Goal: Task Accomplishment & Management: Complete application form

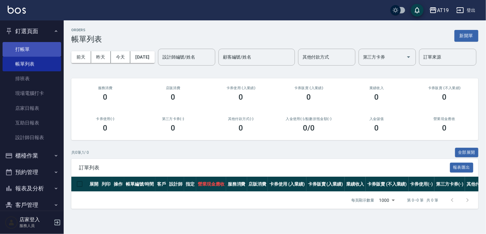
click at [34, 46] on link "打帳單" at bounding box center [32, 49] width 59 height 15
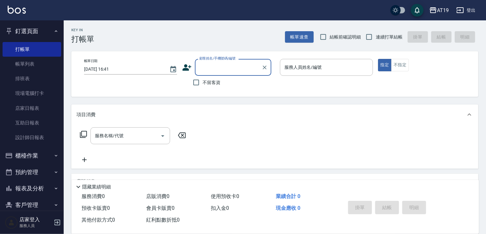
click at [232, 66] on input "顧客姓名/手機號碼/編號" at bounding box center [228, 67] width 61 height 11
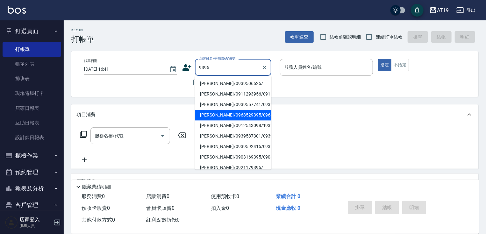
type input "[PERSON_NAME]/0968529395/0968529395"
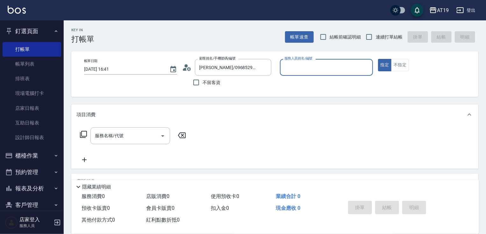
type input "Eros- 4"
click at [378, 59] on button "指定" at bounding box center [385, 65] width 14 height 12
type button "true"
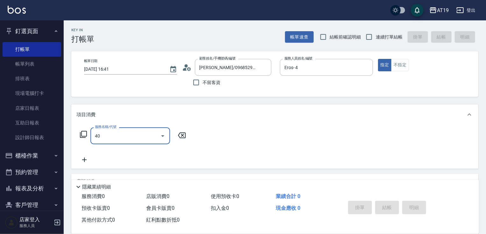
type input "401"
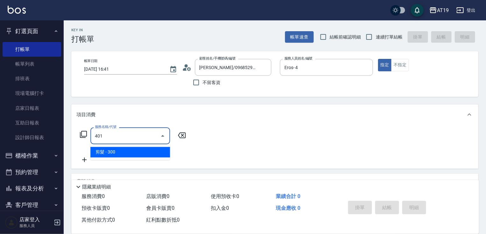
type input "30"
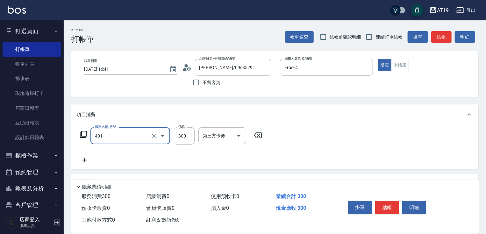
type input "剪髮(401)"
type input "2"
type input "0"
type input "25"
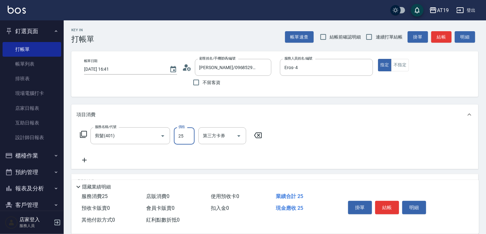
type input "20"
type input "250"
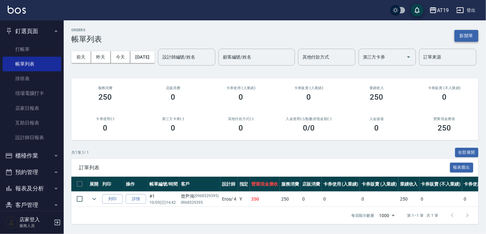
click at [468, 36] on button "新開單" at bounding box center [466, 36] width 24 height 12
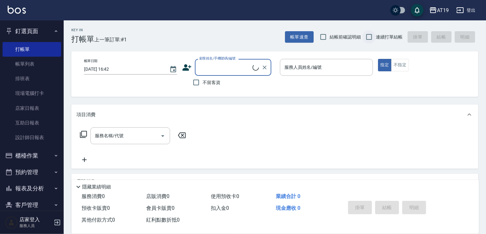
click at [369, 37] on input "連續打單結帳" at bounding box center [368, 36] width 13 height 13
checkbox input "true"
drag, startPoint x: 207, startPoint y: 69, endPoint x: 210, endPoint y: 65, distance: 4.7
click at [207, 68] on input "顧客姓名/手機號碼/編號" at bounding box center [225, 67] width 55 height 11
type input "0920348241"
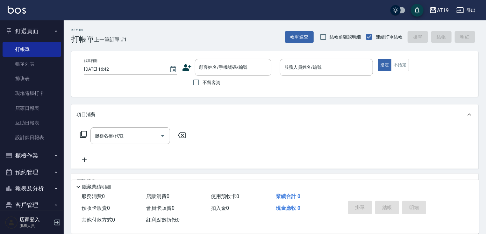
click at [184, 68] on icon at bounding box center [186, 67] width 9 height 6
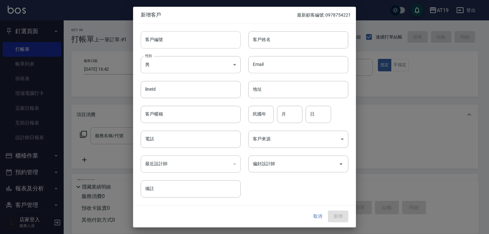
click at [209, 38] on input "客戶編號" at bounding box center [191, 39] width 100 height 17
paste input "0920348241"
type input "0920348241"
click at [204, 140] on input "電話" at bounding box center [191, 139] width 100 height 17
paste input "0920348241"
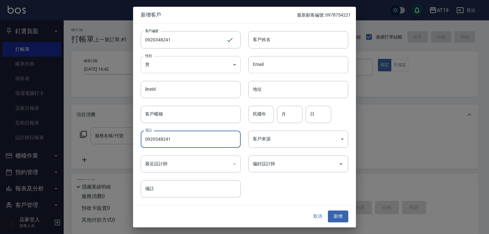
type input "0920348241"
click at [190, 59] on body "AT19 登出 釘選頁面 打帳單 帳單列表 排班表 現場電腦打卡 店家日報表 互助日報表 設計師日報表 櫃檯作業 打帳單 帳單列表 現金收支登錄 高階收支登錄…" at bounding box center [244, 163] width 489 height 326
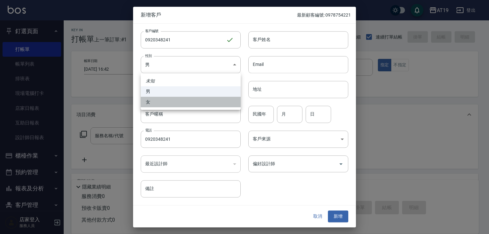
click at [185, 102] on li "女" at bounding box center [191, 102] width 100 height 11
type input "[DEMOGRAPHIC_DATA]"
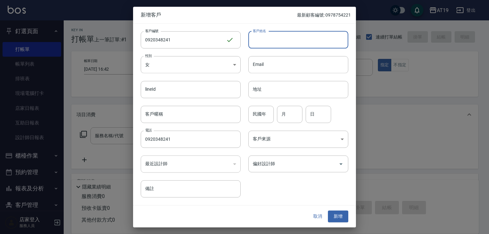
drag, startPoint x: 277, startPoint y: 41, endPoint x: 270, endPoint y: 18, distance: 24.3
click at [278, 38] on input "客戶姓名" at bounding box center [298, 39] width 100 height 17
type input "X"
type input "[PERSON_NAME]"
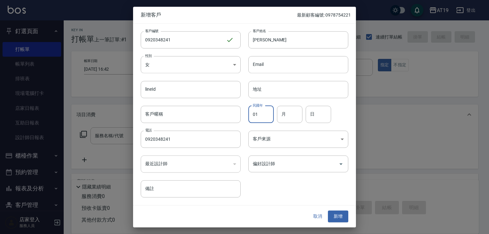
type input "01"
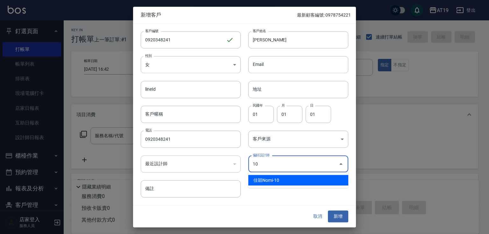
type input "佳穎Nomi"
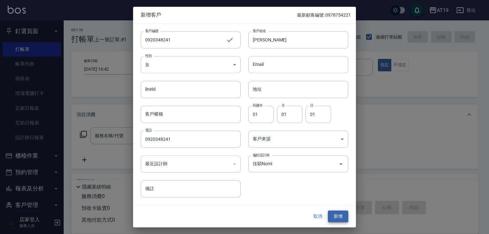
click at [328, 211] on button "新增" at bounding box center [338, 217] width 20 height 12
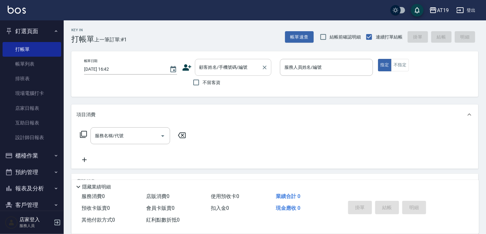
drag, startPoint x: 225, startPoint y: 74, endPoint x: 226, endPoint y: 71, distance: 3.6
click at [225, 73] on div "顧客姓名/手機號碼/編號" at bounding box center [233, 67] width 76 height 17
click at [323, 40] on input "結帳前確認明細" at bounding box center [322, 36] width 13 height 13
checkbox input "true"
click at [219, 72] on input "顧客姓名/手機號碼/編號" at bounding box center [228, 67] width 61 height 11
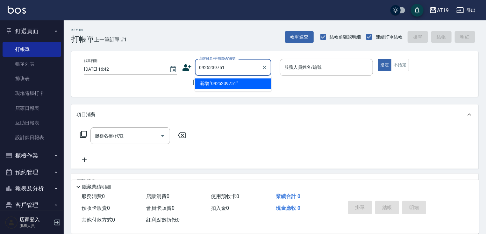
type input "0925239751"
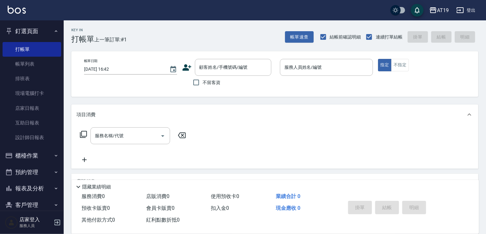
click at [186, 67] on icon at bounding box center [187, 68] width 10 height 10
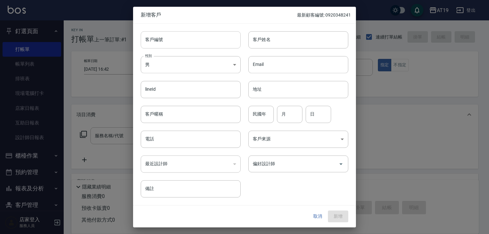
click at [195, 38] on input "客戶編號" at bounding box center [191, 39] width 100 height 17
paste input "0925239751"
type input "0925239751"
click at [187, 136] on input "電話" at bounding box center [191, 139] width 100 height 17
paste input "0925239751"
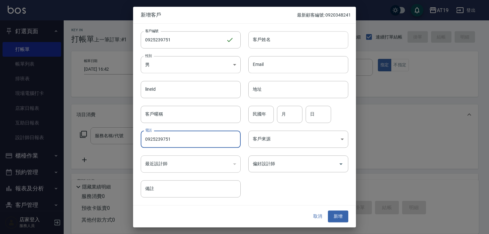
type input "0925239751"
drag, startPoint x: 281, startPoint y: 36, endPoint x: 272, endPoint y: 23, distance: 16.2
click at [281, 36] on input "客戶姓名" at bounding box center [298, 39] width 100 height 17
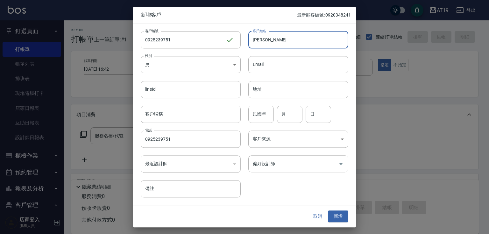
type input "[PERSON_NAME]"
type input "01"
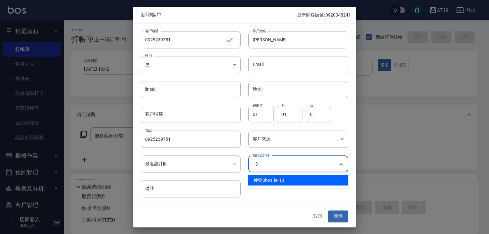
type input "神樂Shen_le"
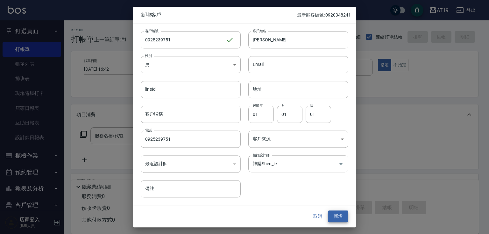
click at [328, 211] on button "新增" at bounding box center [338, 217] width 20 height 12
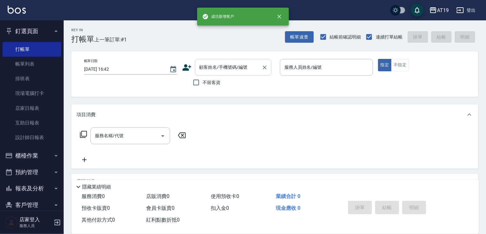
click at [247, 66] on input "顧客姓名/手機號碼/編號" at bounding box center [228, 67] width 61 height 11
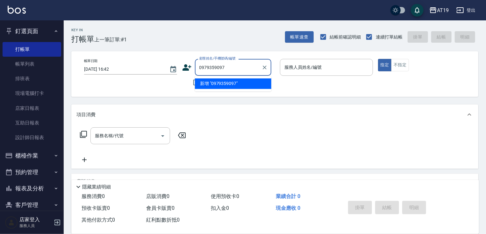
type input "0979359097"
click at [184, 65] on icon at bounding box center [186, 67] width 9 height 6
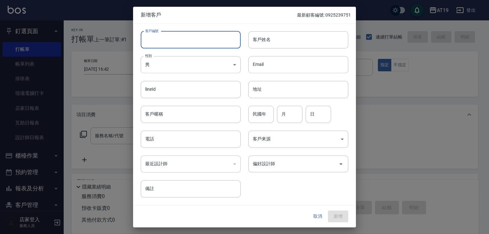
click at [162, 34] on input "客戶編號" at bounding box center [191, 39] width 100 height 17
paste input "0979359097"
type input "0979359097"
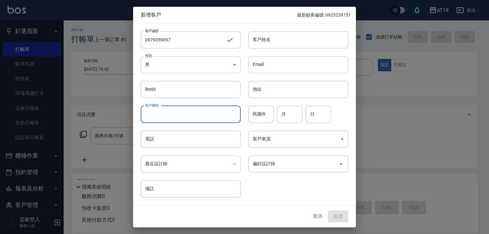
click at [161, 115] on input "客戶暱稱" at bounding box center [191, 114] width 100 height 17
paste input "0979359097"
type input "0979359097"
drag, startPoint x: 172, startPoint y: 115, endPoint x: 133, endPoint y: 118, distance: 39.3
click at [133, 118] on div "客戶暱稱 0979359097 客戶暱稱" at bounding box center [187, 110] width 108 height 25
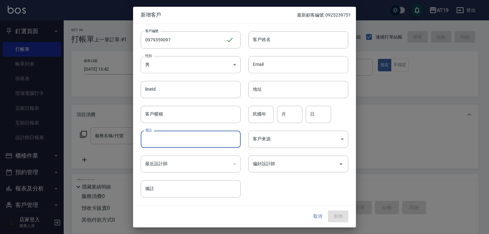
click at [154, 141] on input "電話" at bounding box center [191, 139] width 100 height 17
paste input "0979359097"
type input "0979359097"
drag, startPoint x: 265, startPoint y: 39, endPoint x: 265, endPoint y: 33, distance: 6.7
click at [265, 39] on input "客戶姓名" at bounding box center [298, 39] width 100 height 17
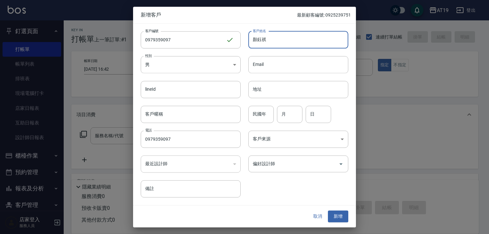
type input "顏鈺祺"
type input "01"
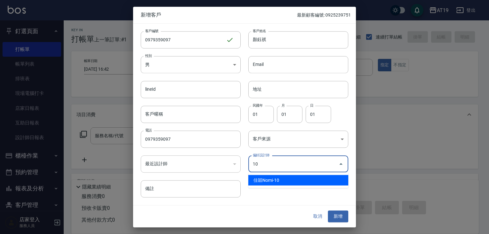
type input "佳穎Nomi"
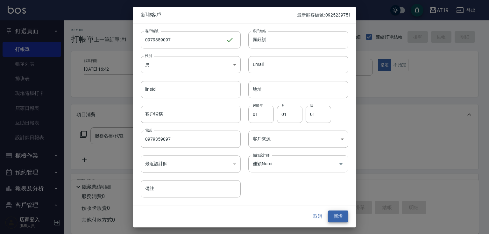
click at [328, 211] on button "新增" at bounding box center [338, 217] width 20 height 12
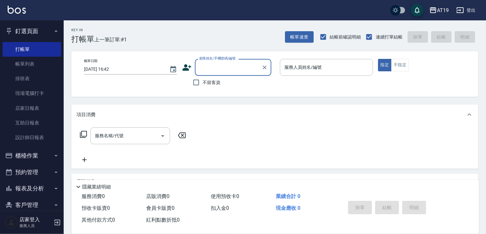
click at [242, 71] on input "顧客姓名/手機號碼/編號" at bounding box center [228, 67] width 61 height 11
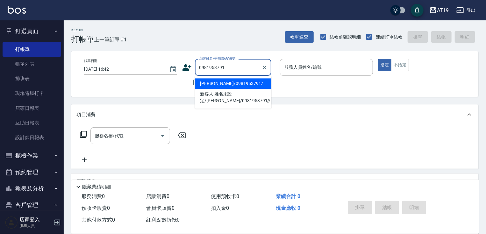
type input "0981953791"
click at [187, 68] on icon at bounding box center [187, 68] width 10 height 10
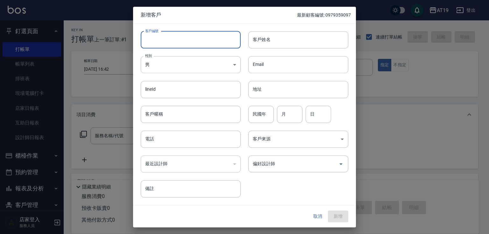
click at [190, 43] on input "客戶編號" at bounding box center [191, 39] width 100 height 17
paste input "0981953791"
type input "0981953791"
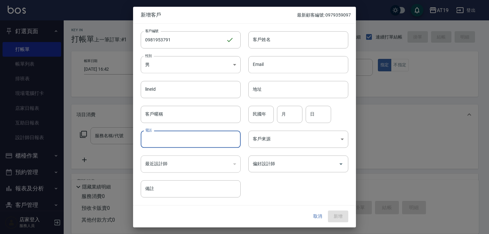
click at [198, 140] on input "電話" at bounding box center [191, 139] width 100 height 17
paste input "0981953791"
type input "0981953791"
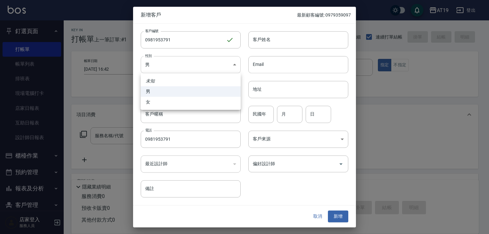
drag, startPoint x: 181, startPoint y: 65, endPoint x: 188, endPoint y: 84, distance: 20.3
click at [181, 66] on body "AT19 登出 釘選頁面 打帳單 帳單列表 排班表 現場電腦打卡 店家日報表 互助日報表 設計師日報表 櫃檯作業 打帳單 帳單列表 現金收支登錄 高階收支登錄…" at bounding box center [244, 163] width 489 height 326
click at [199, 102] on li "女" at bounding box center [191, 102] width 100 height 11
type input "[DEMOGRAPHIC_DATA]"
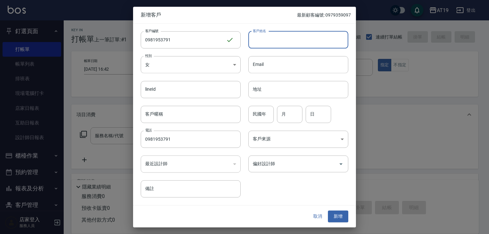
drag, startPoint x: 261, startPoint y: 34, endPoint x: 261, endPoint y: 30, distance: 3.8
click at [261, 32] on div "客戶姓名 客戶姓名" at bounding box center [298, 39] width 100 height 17
type input "[PERSON_NAME]"
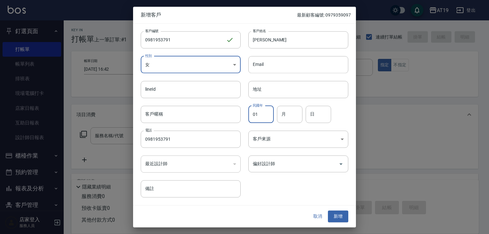
type input "01"
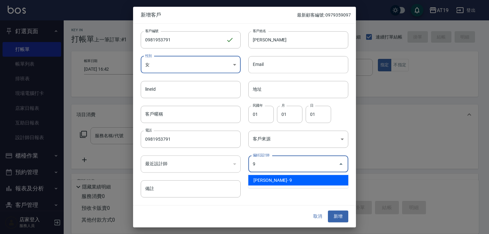
type input "[PERSON_NAME][PERSON_NAME]"
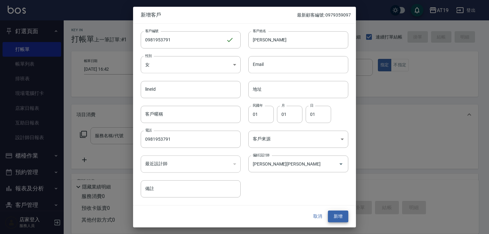
click at [328, 211] on button "新增" at bounding box center [338, 217] width 20 height 12
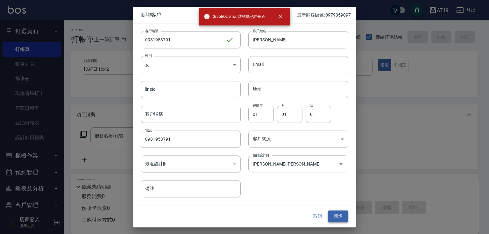
click at [335, 217] on button "新增" at bounding box center [338, 217] width 20 height 12
click at [315, 216] on button "取消" at bounding box center [317, 217] width 20 height 12
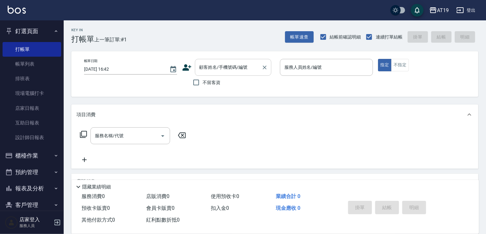
click at [228, 69] on input "顧客姓名/手機號碼/編號" at bounding box center [228, 67] width 61 height 11
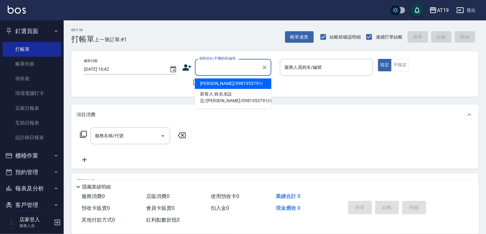
click at [225, 85] on li "[PERSON_NAME]/0981953791/" at bounding box center [233, 83] width 76 height 11
type input "[PERSON_NAME]/0981953791/"
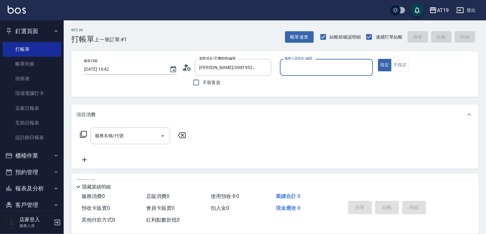
type input "[PERSON_NAME]- 9"
click at [186, 68] on icon at bounding box center [187, 68] width 10 height 10
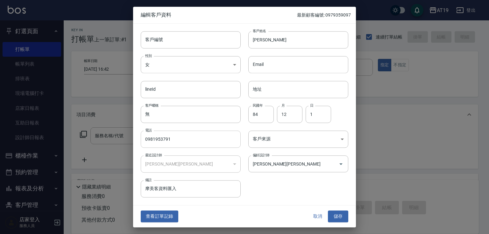
click at [178, 142] on input "0981953791" at bounding box center [191, 139] width 100 height 17
click at [179, 44] on input "客戶編號" at bounding box center [191, 39] width 100 height 17
paste input "0981953791"
type input "0981953791"
click at [340, 213] on button "儲存" at bounding box center [338, 217] width 20 height 12
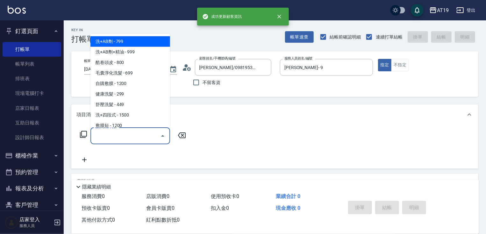
click at [114, 136] on div "服務名稱/代號 服務名稱/代號" at bounding box center [130, 135] width 80 height 17
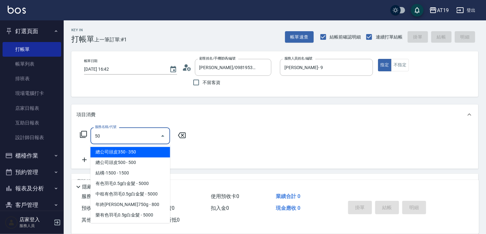
type input "501"
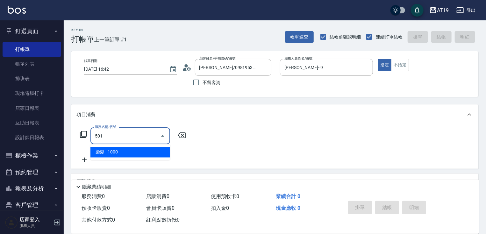
type input "100"
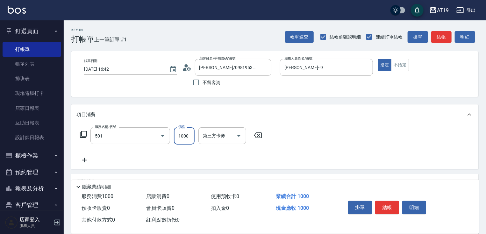
type input "染髮(501)"
type input "0"
type input "159"
type input "10"
type input "1599"
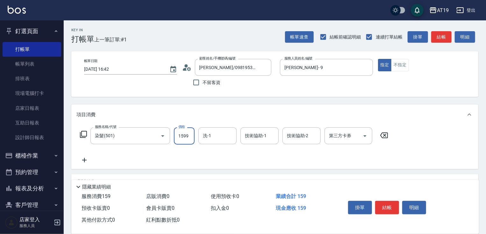
type input "150"
type input "1599"
type input "Chanel-54"
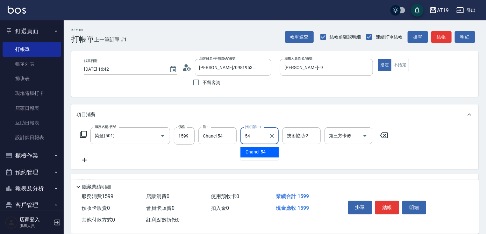
type input "Chanel-54"
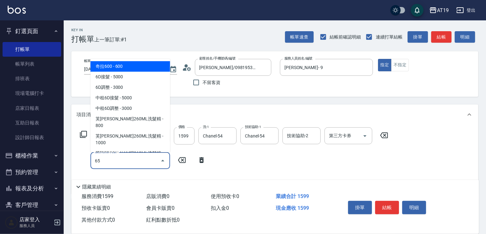
type input "657"
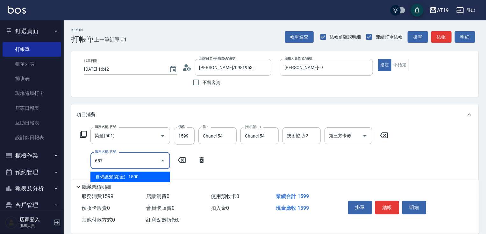
type input "300"
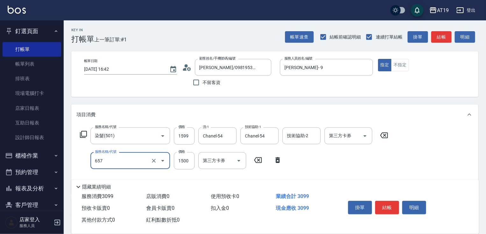
type input "自備護髮(鉑金)(657)"
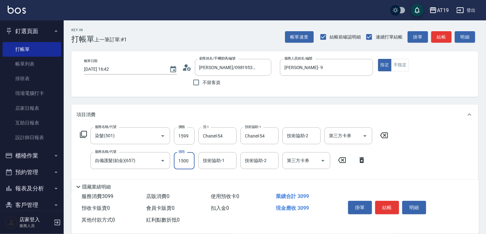
type input "2"
type input "160"
type input "200"
type input "350"
type input "2000"
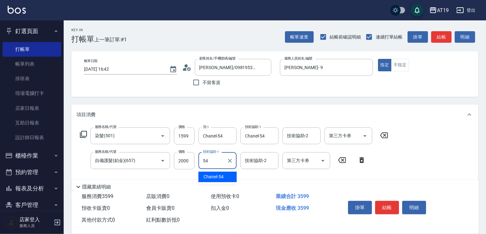
type input "Chanel-54"
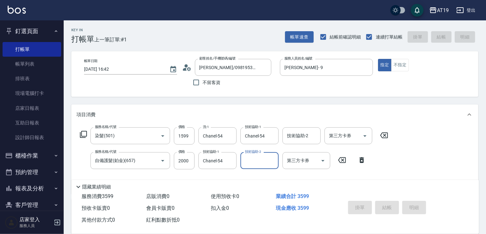
type input "[DATE] 16:48"
type input "0"
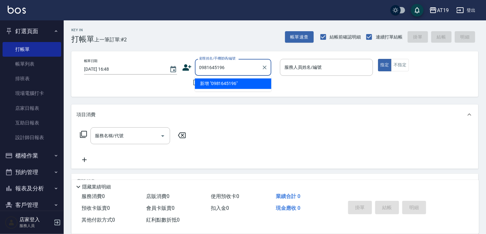
type input "0981645196"
click at [185, 66] on icon at bounding box center [186, 67] width 9 height 6
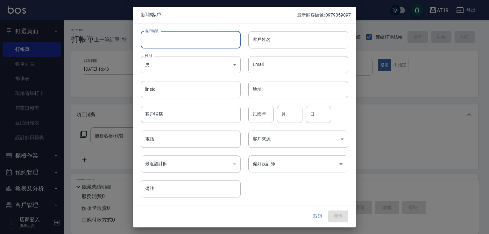
click at [184, 41] on input "客戶編號" at bounding box center [191, 39] width 100 height 17
paste input "0981645196"
type input "0981645196"
paste input "0981645196"
click at [181, 141] on input "0981645196" at bounding box center [191, 139] width 100 height 17
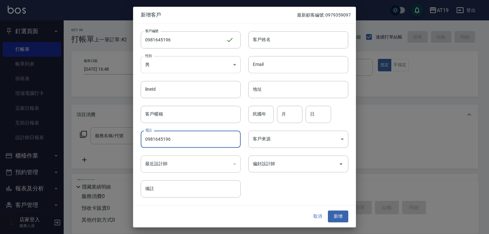
type input "0981645196"
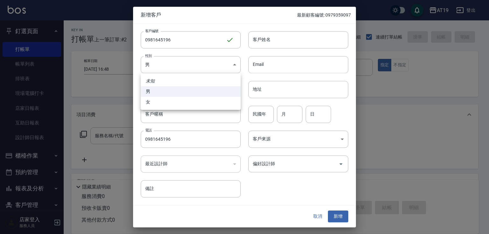
drag, startPoint x: 177, startPoint y: 66, endPoint x: 179, endPoint y: 78, distance: 12.7
click at [177, 69] on body "AT19 登出 釘選頁面 打帳單 帳單列表 排班表 現場電腦打卡 店家日報表 互助日報表 設計師日報表 櫃檯作業 打帳單 帳單列表 現金收支登錄 高階收支登錄…" at bounding box center [244, 163] width 489 height 326
click at [182, 99] on li "女" at bounding box center [191, 102] width 100 height 11
type input "[DEMOGRAPHIC_DATA]"
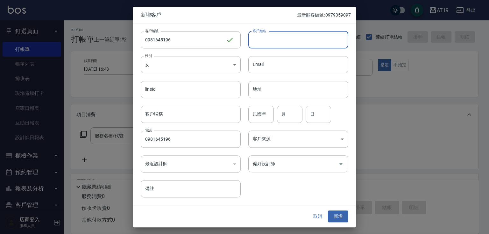
drag, startPoint x: 259, startPoint y: 38, endPoint x: 259, endPoint y: 34, distance: 3.8
click at [259, 38] on input "客戶姓名" at bounding box center [298, 39] width 100 height 17
type input "AIRAH"
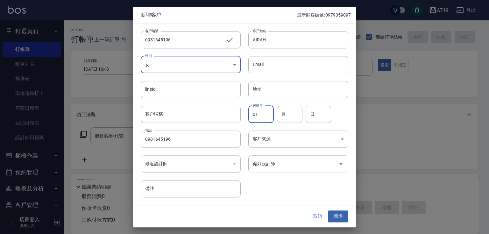
type input "01"
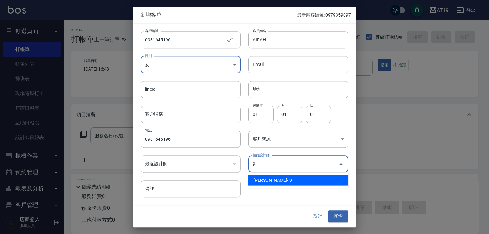
type input "[PERSON_NAME][PERSON_NAME]"
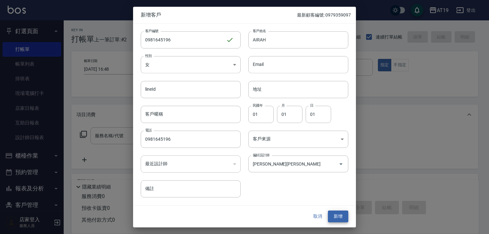
click at [328, 211] on button "新增" at bounding box center [338, 217] width 20 height 12
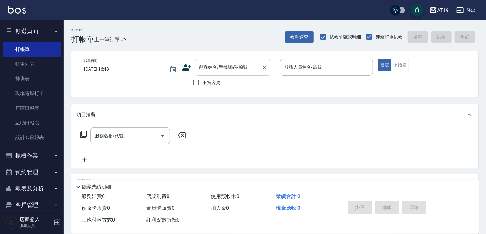
click at [218, 66] on input "顧客姓名/手機號碼/編號" at bounding box center [228, 67] width 61 height 11
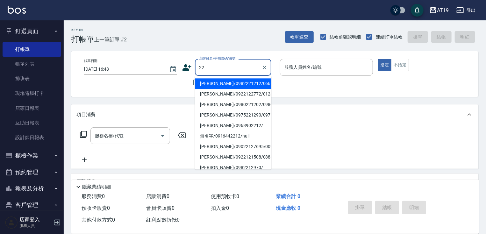
type input "2"
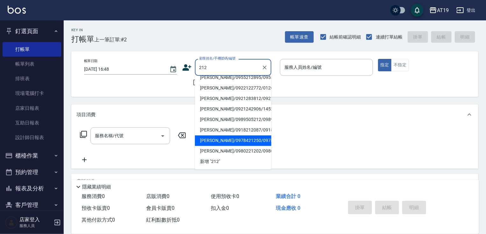
scroll to position [219, 0]
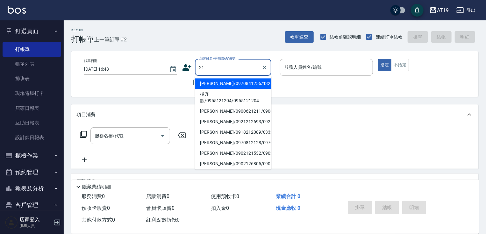
type input "2"
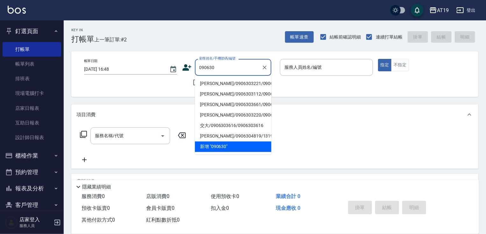
type input "[PERSON_NAME]/0906303221/0906303221"
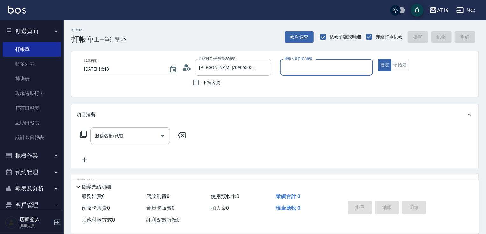
type input "Eros- 4"
click at [378, 59] on button "指定" at bounding box center [385, 65] width 14 height 12
type button "true"
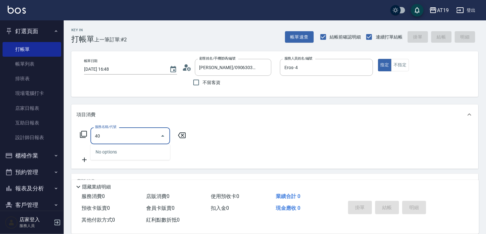
type input "401"
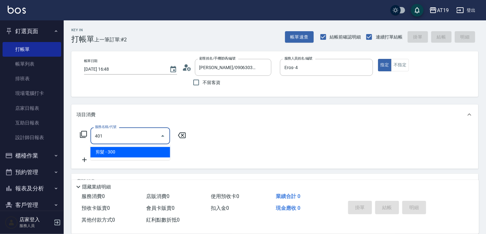
type input "30"
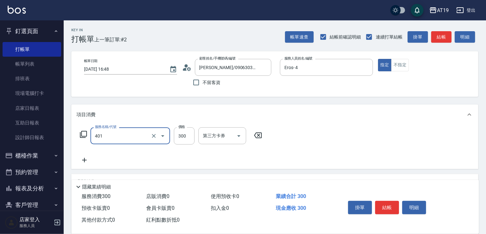
type input "剪髮(401)"
type input "2"
type input "0"
type input "25"
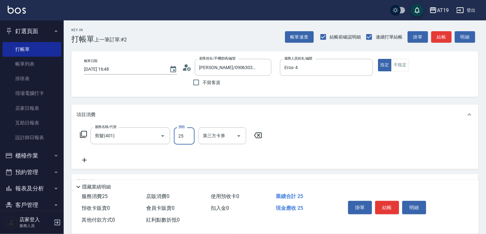
type input "20"
type input "250"
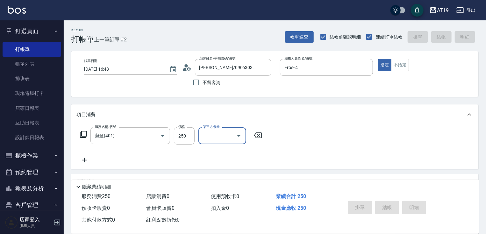
type input "[DATE] 16:49"
type input "0"
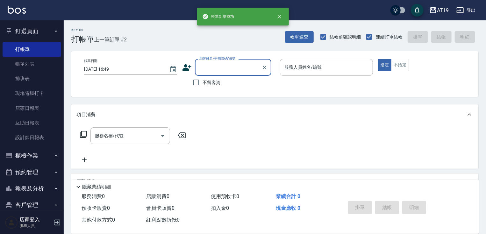
scroll to position [0, 0]
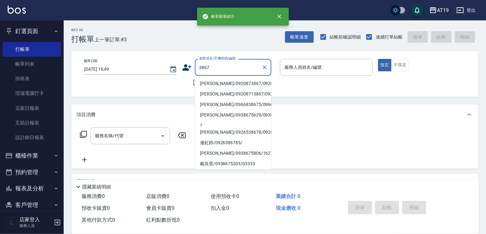
type input "[PERSON_NAME]/0920873867/0920873867"
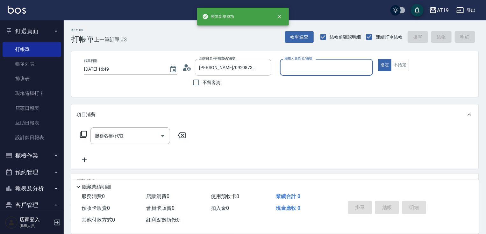
click at [378, 59] on button "指定" at bounding box center [385, 65] width 14 height 12
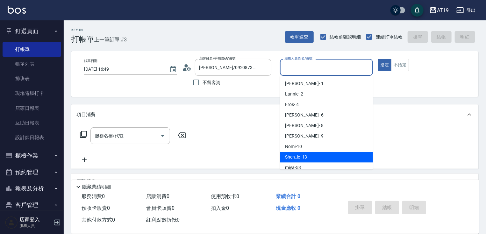
type input "Shen_le- 13"
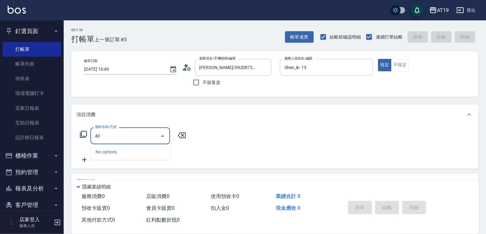
type input "401"
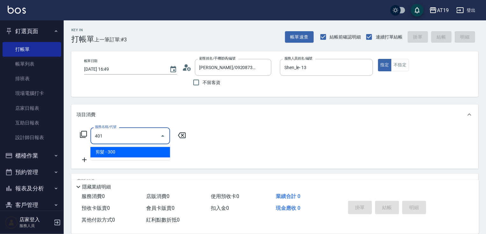
type input "30"
type input "剪髮(401)"
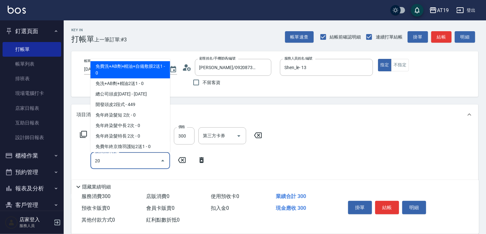
type input "201"
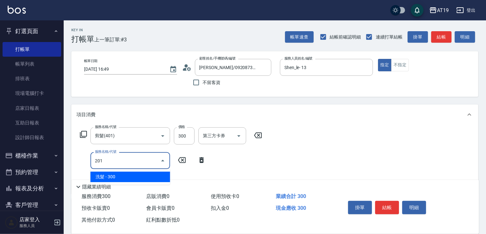
type input "60"
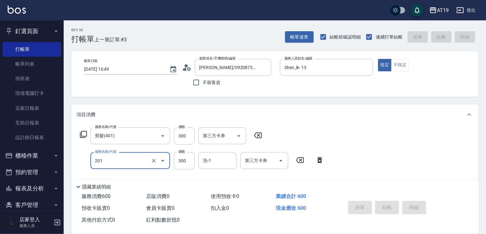
type input "[DATE] 16:50"
type input "0"
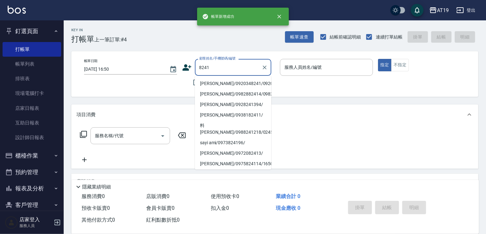
type input "[PERSON_NAME]/0920348241/0920348241"
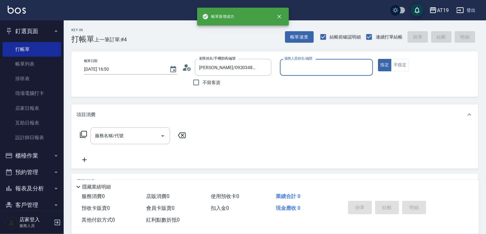
type input "Nomi-10"
click at [378, 59] on button "指定" at bounding box center [385, 65] width 14 height 12
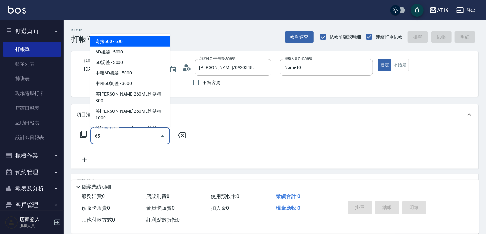
type input "657"
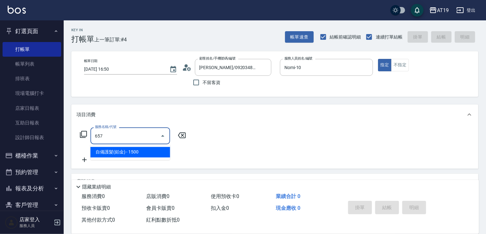
type input "150"
type input "自備護髮(鉑金)(657)"
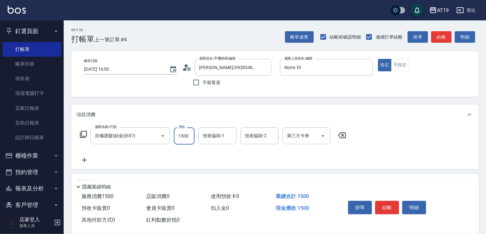
type input "0"
type input "48"
type input "40"
type input "481"
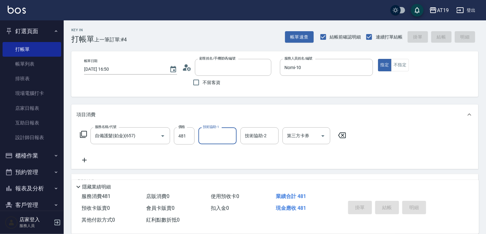
type input "0"
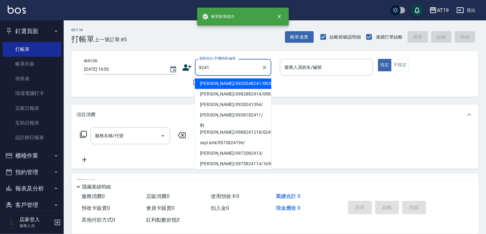
type input "[PERSON_NAME]/0920348241/0920348241"
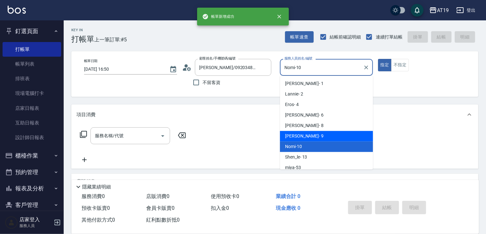
type input "[PERSON_NAME]- 9"
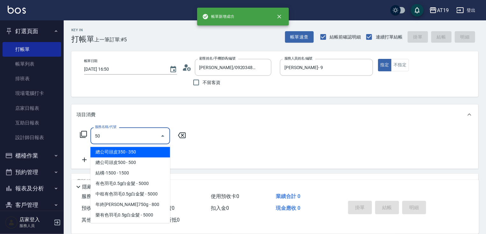
type input "501"
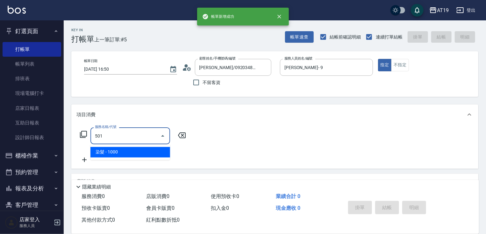
type input "100"
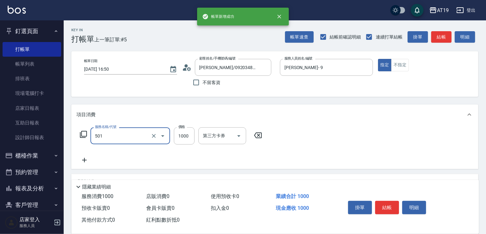
type input "染髮(501)"
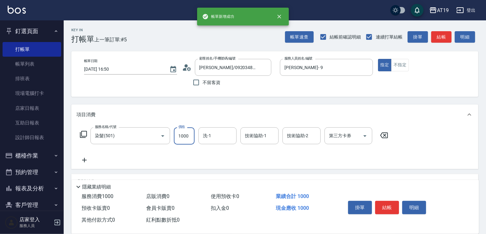
type input "1"
type input "0"
type input "129"
type input "120"
type input "1299"
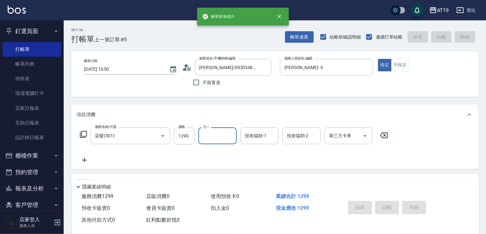
type input "0"
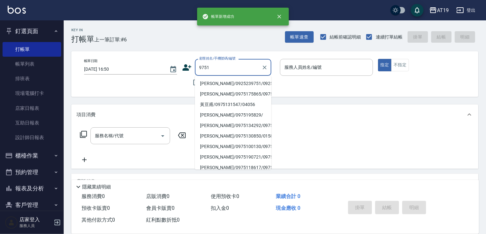
type input "[PERSON_NAME]/0925239751/0925239751"
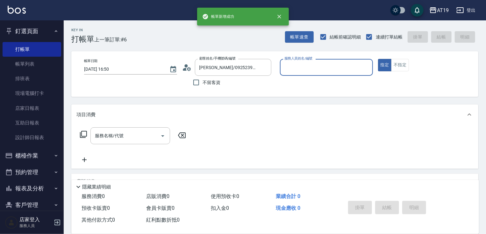
type input "Shen_le- 13"
click at [378, 59] on button "指定" at bounding box center [385, 65] width 14 height 12
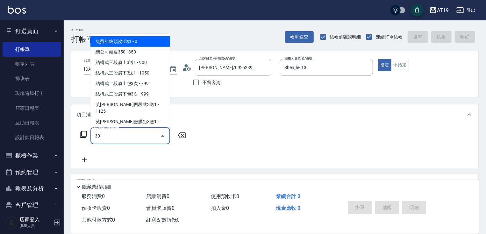
type input "301"
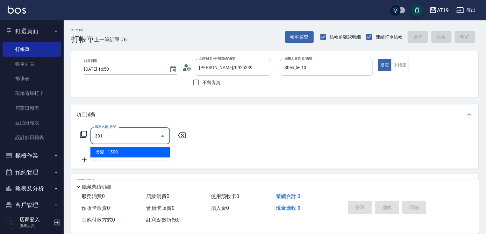
type input "150"
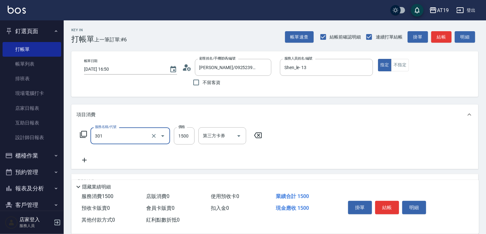
type input "燙髮(301)"
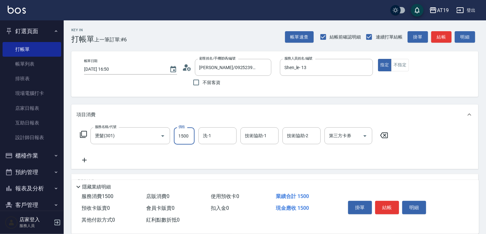
type input "0"
type input "270"
type input "20"
type input "2700"
type input "270"
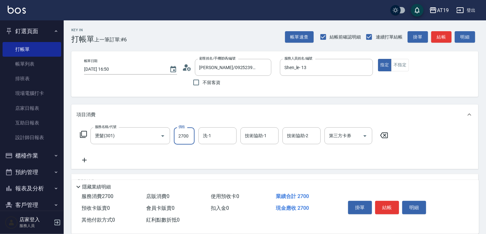
type input "2700"
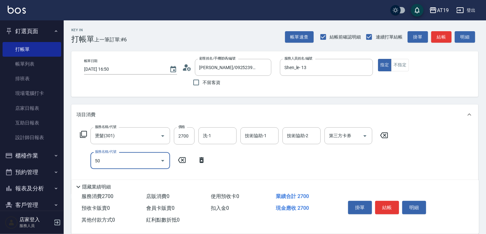
type input "501"
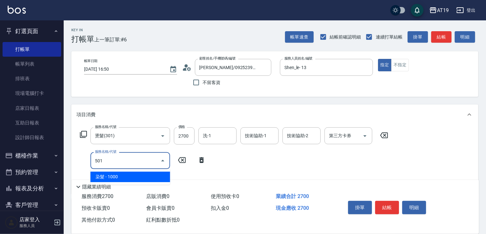
type input "370"
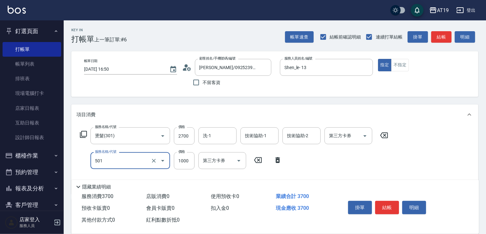
type input "染髮(501)"
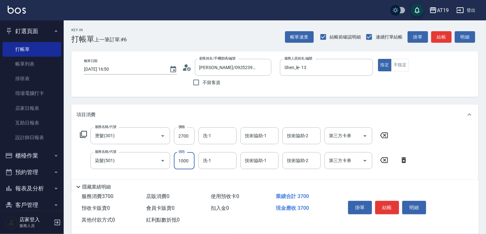
type input "1"
type input "270"
type input "10"
type input "280"
type input "100"
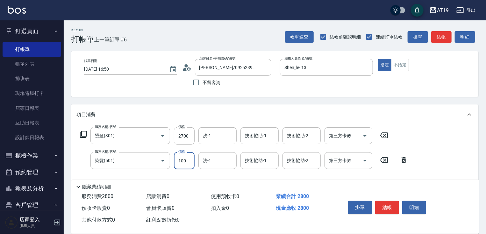
type input "370"
type input "1000"
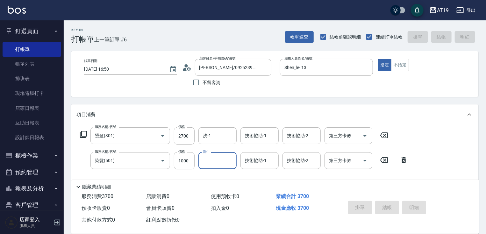
type input "0"
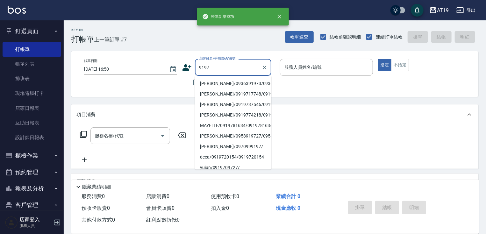
type input "[PERSON_NAME]/0936391973/0936391973"
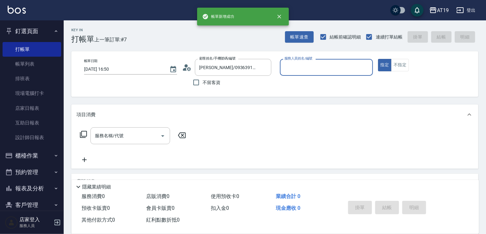
type input "Lannie- 2"
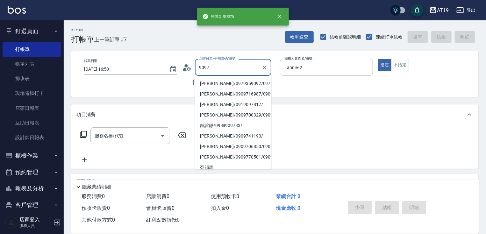
type input "[PERSON_NAME]/0979359097/0979359097"
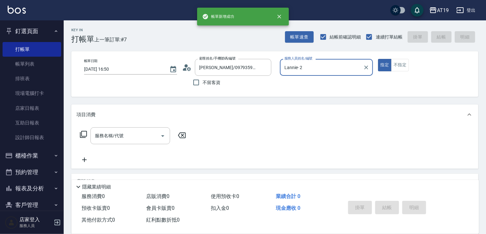
type input "Nomi-10"
click at [378, 59] on button "指定" at bounding box center [385, 65] width 14 height 12
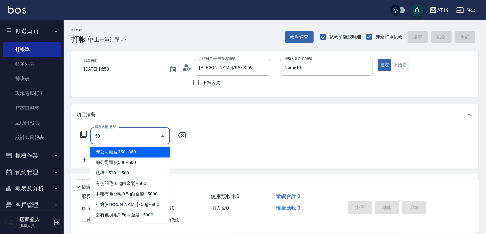
type input "501"
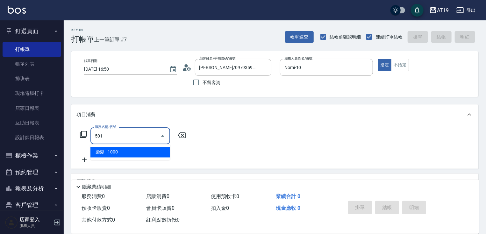
type input "100"
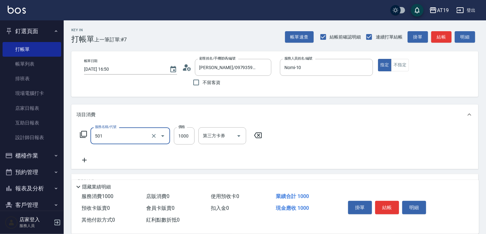
type input "染髮(501)"
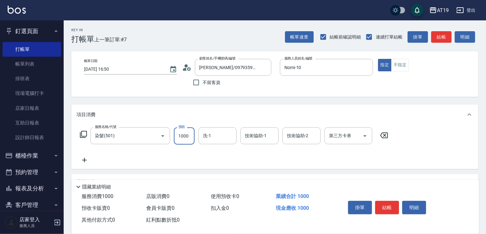
type input "1"
type input "0"
type input "11"
type input "10"
type input "118"
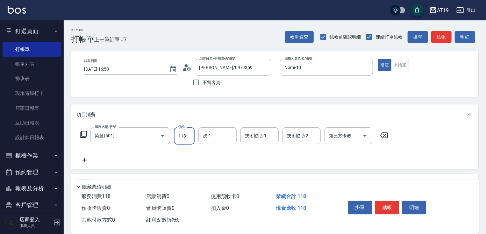
type input "110"
type input "1180"
type input "."
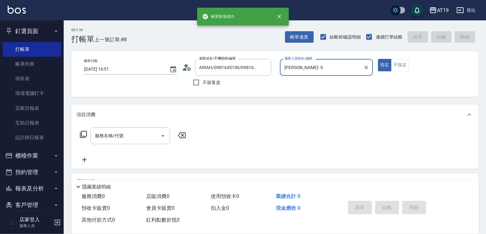
click at [378, 59] on button "指定" at bounding box center [385, 65] width 14 height 12
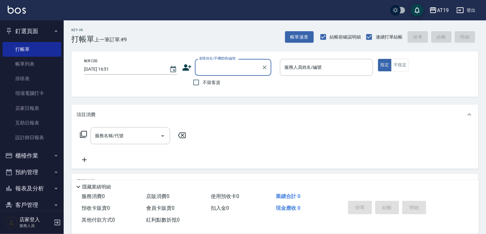
click at [213, 69] on input "顧客姓名/手機號碼/編號" at bounding box center [228, 67] width 61 height 11
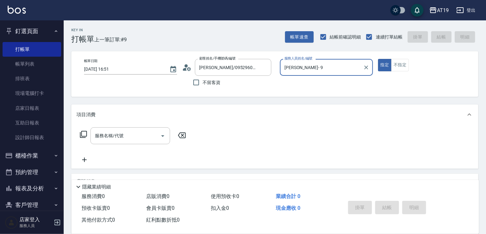
click at [378, 59] on button "指定" at bounding box center [385, 65] width 14 height 12
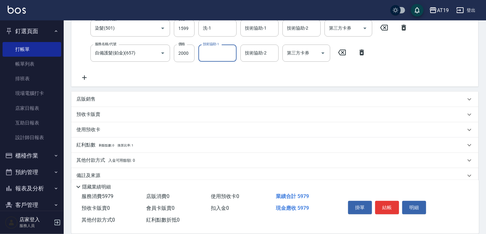
scroll to position [142, 0]
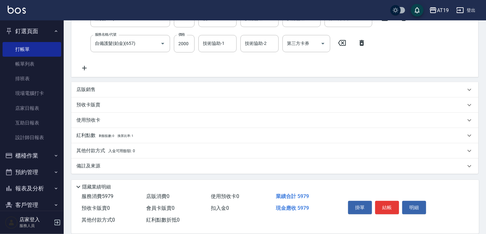
click at [88, 83] on div "店販銷售" at bounding box center [274, 89] width 407 height 15
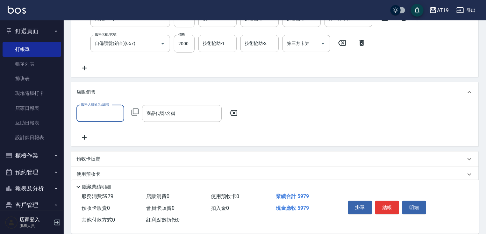
scroll to position [0, 0]
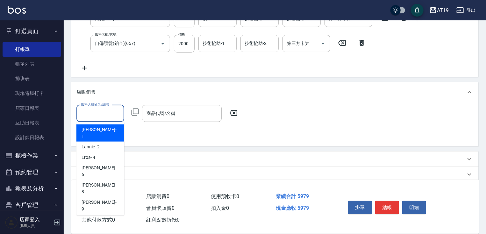
click at [93, 115] on input "服務人員姓名/編號" at bounding box center [100, 113] width 42 height 11
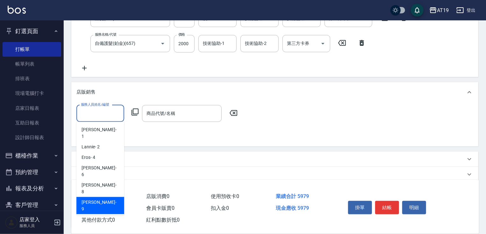
click at [97, 197] on div "[PERSON_NAME] - 9" at bounding box center [100, 205] width 48 height 17
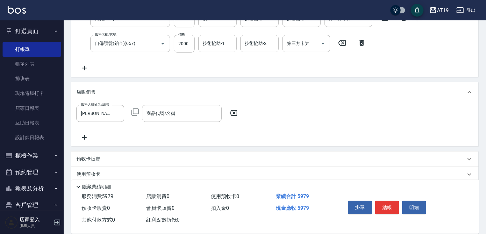
click at [136, 110] on icon at bounding box center [135, 112] width 8 height 8
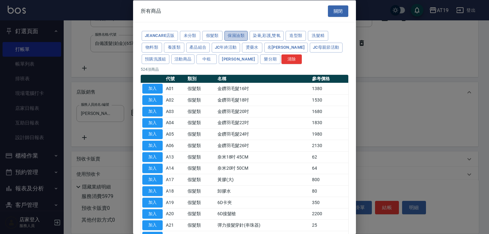
click at [244, 34] on button "保濕油類" at bounding box center [236, 36] width 24 height 10
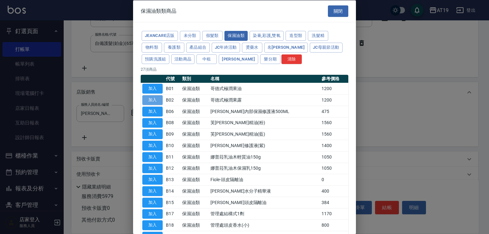
click at [159, 100] on button "加入" at bounding box center [152, 100] width 20 height 10
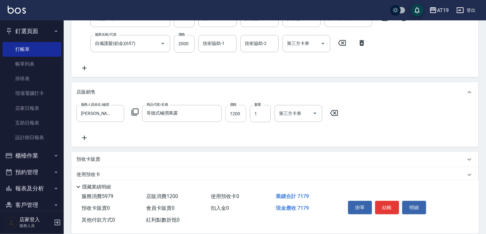
click at [237, 116] on input "1200" at bounding box center [235, 113] width 21 height 17
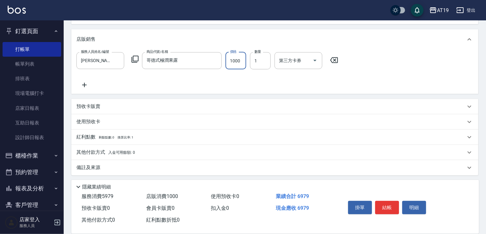
scroll to position [196, 0]
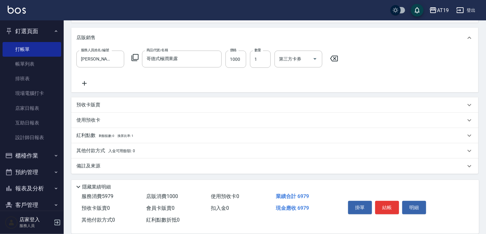
click at [95, 152] on p "其他付款方式 入金可用餘額: 0" at bounding box center [105, 150] width 59 height 7
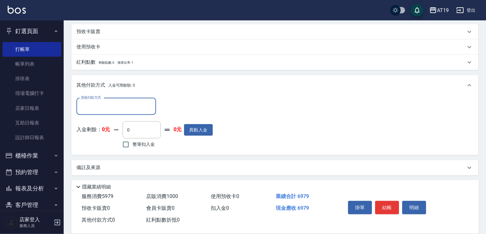
scroll to position [271, 0]
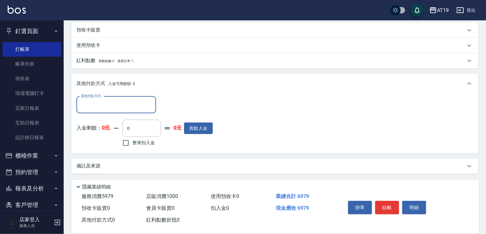
click at [93, 98] on label "其他付款方式" at bounding box center [91, 96] width 20 height 5
click at [93, 99] on input "其他付款方式" at bounding box center [116, 104] width 74 height 11
click at [95, 110] on input "其他付款方式" at bounding box center [116, 104] width 74 height 11
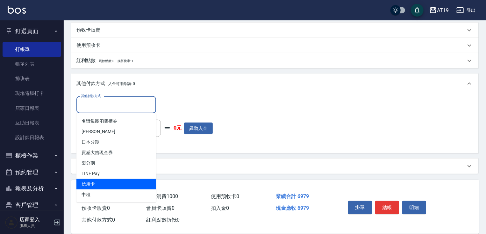
click at [98, 185] on span "信用卡" at bounding box center [116, 184] width 80 height 11
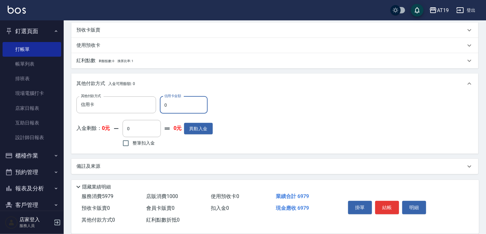
drag, startPoint x: 167, startPoint y: 106, endPoint x: 201, endPoint y: 48, distance: 66.6
click at [165, 102] on input "0" at bounding box center [184, 104] width 48 height 17
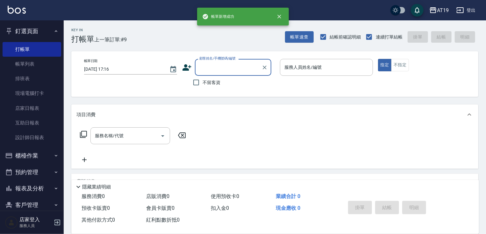
scroll to position [0, 0]
